Goal: Task Accomplishment & Management: Manage account settings

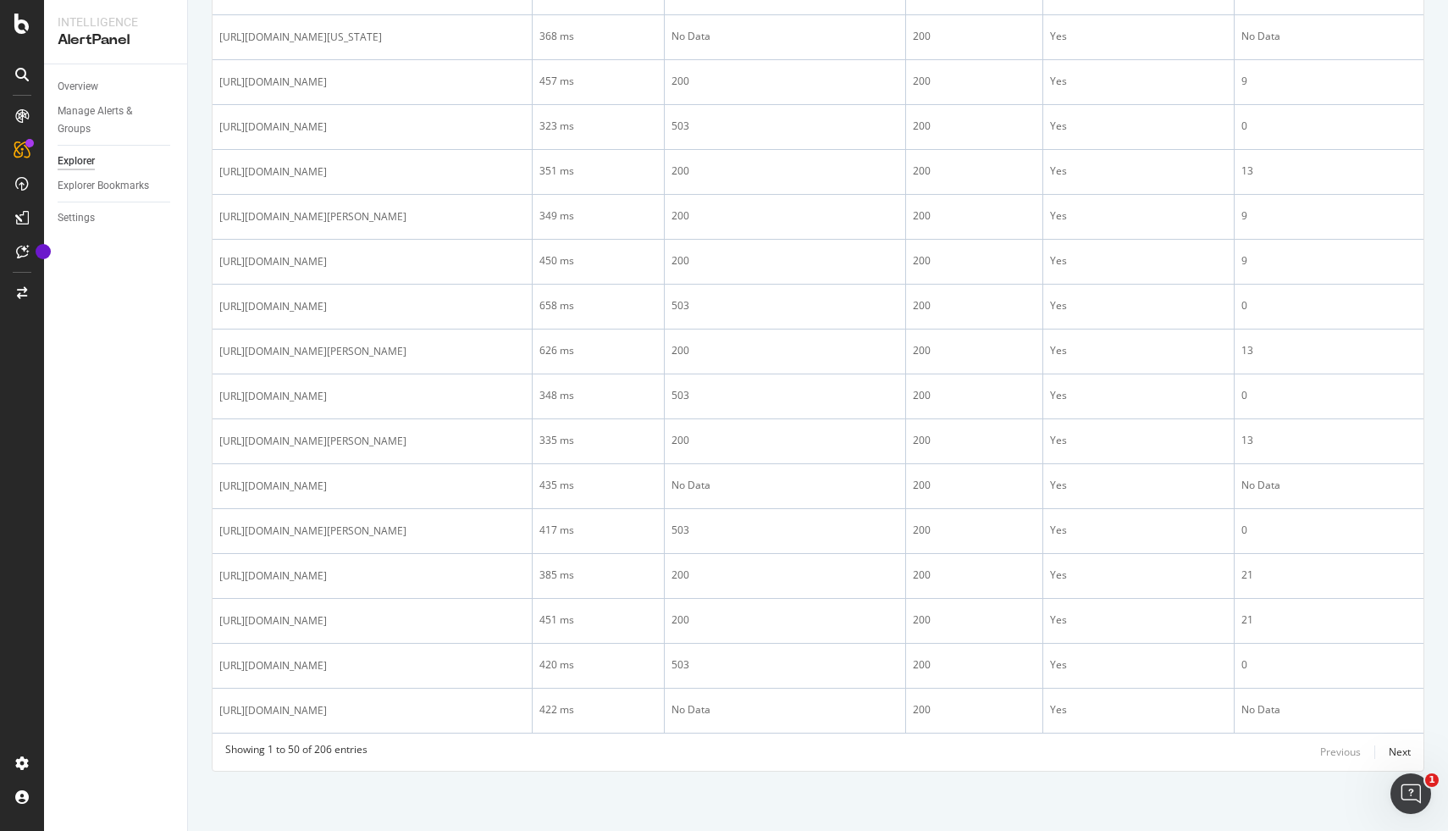
scroll to position [2245, 0]
click at [104, 109] on div "Manage Alerts & Groups" at bounding box center [109, 120] width 102 height 36
